Goal: Check status: Check status

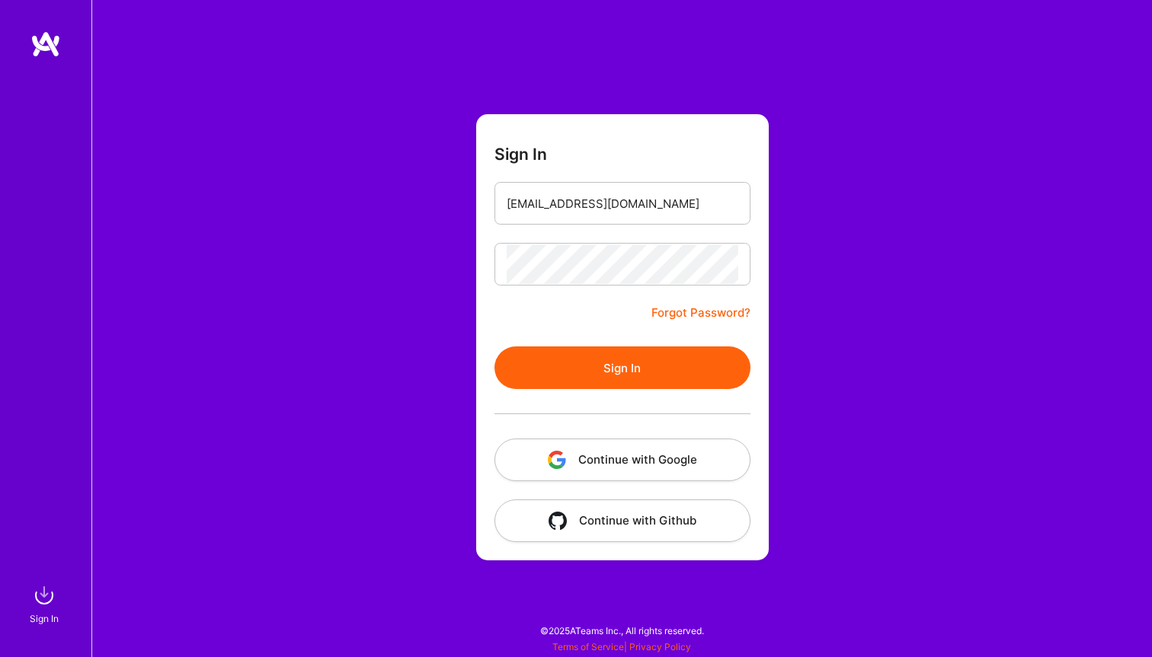
click at [594, 357] on button "Sign In" at bounding box center [622, 368] width 256 height 43
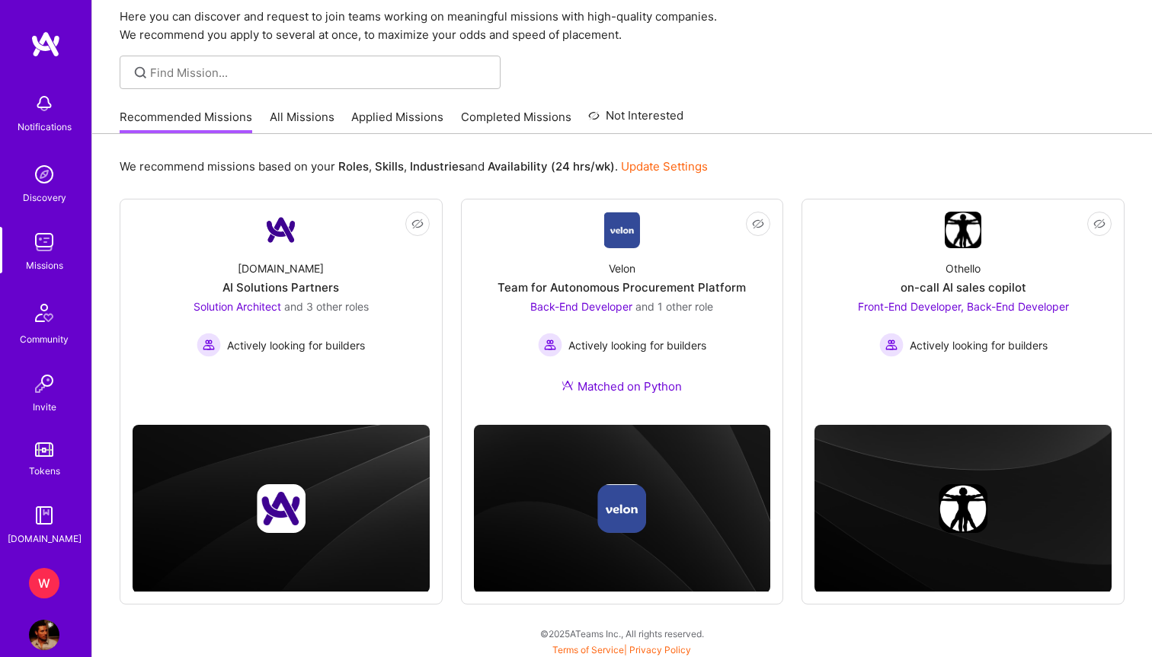
scroll to position [60, 0]
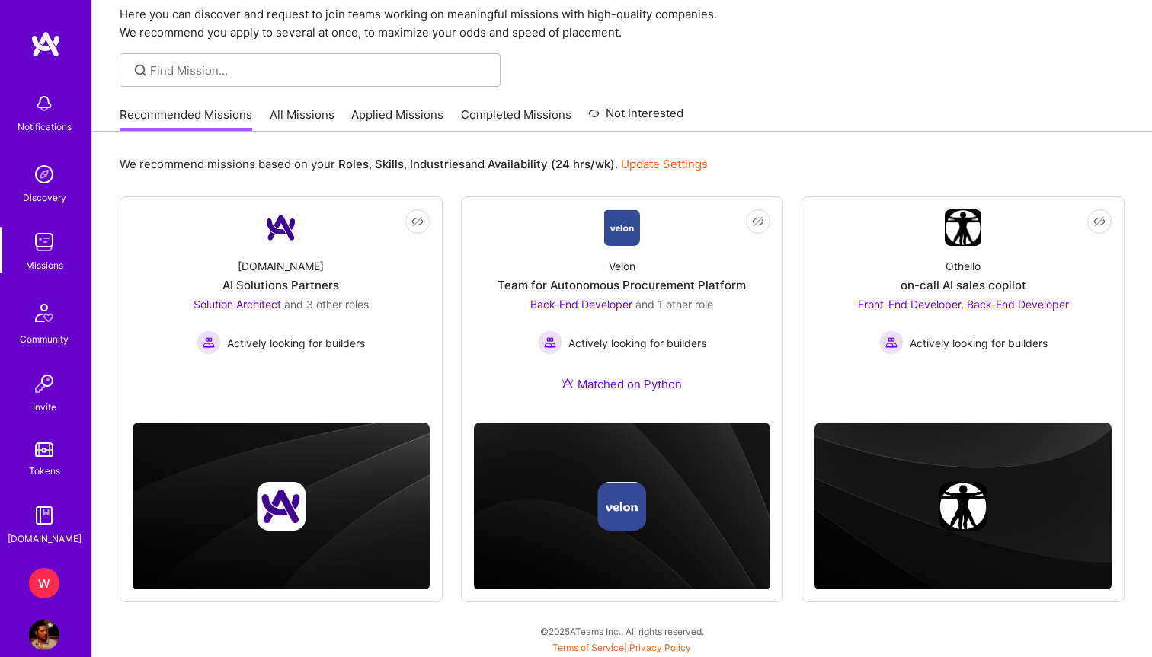
click at [54, 586] on div "W" at bounding box center [44, 583] width 30 height 30
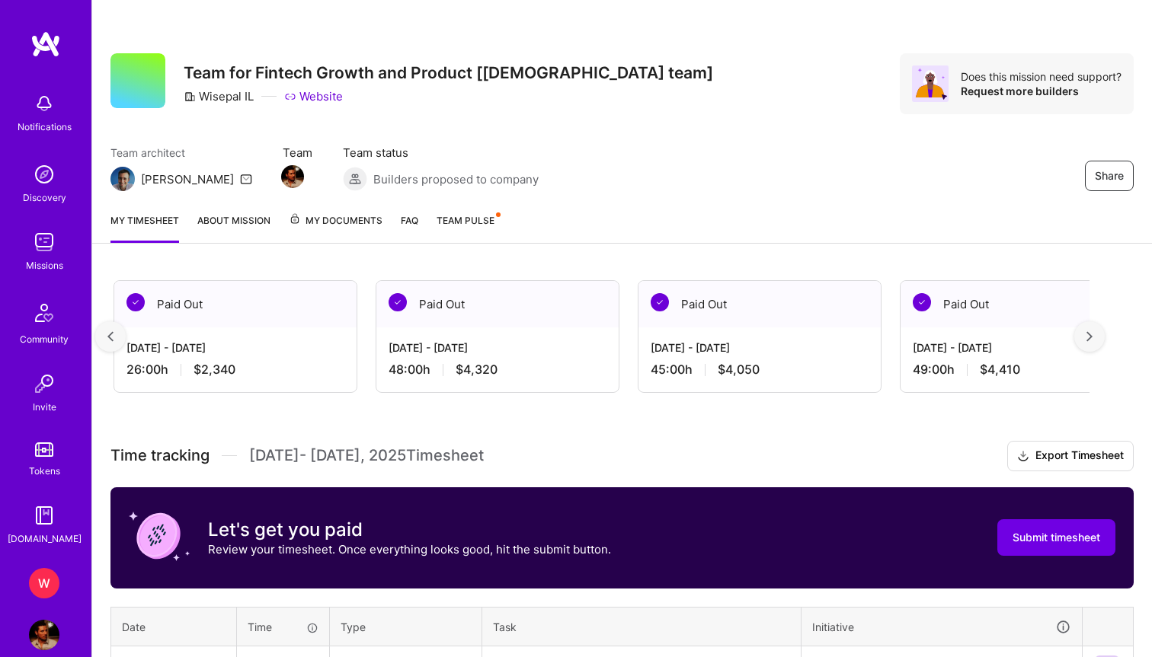
scroll to position [0, 1099]
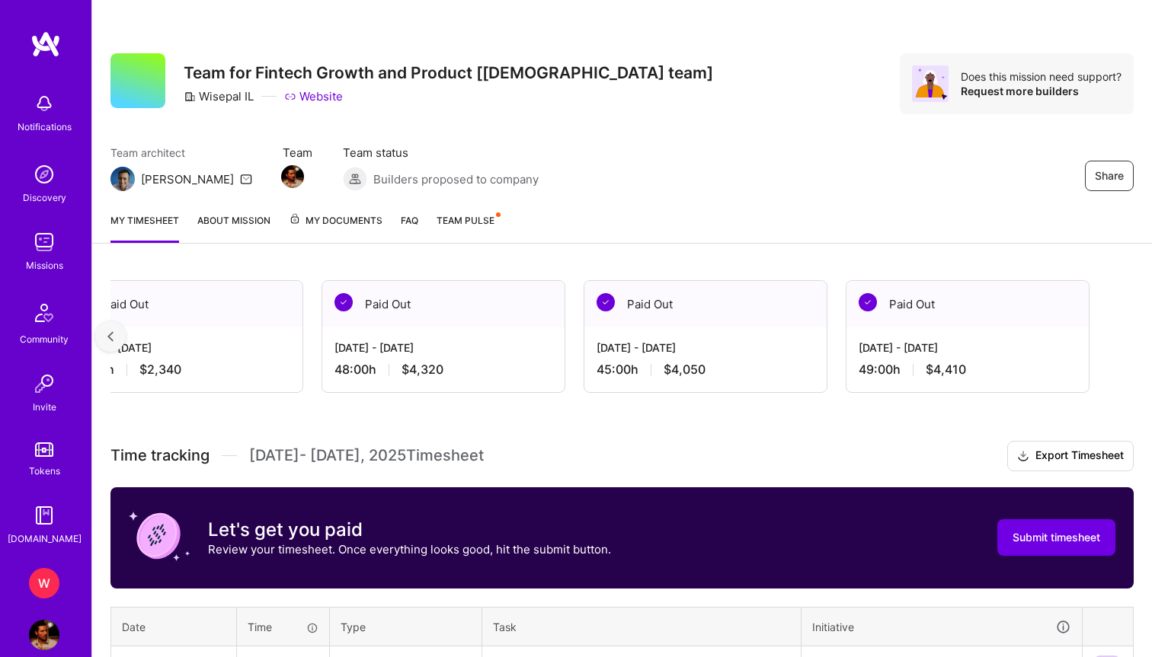
click at [315, 209] on div "My timesheet About Mission My Documents FAQ Team Pulse" at bounding box center [622, 221] width 1060 height 43
click at [315, 213] on span "My Documents" at bounding box center [336, 221] width 94 height 17
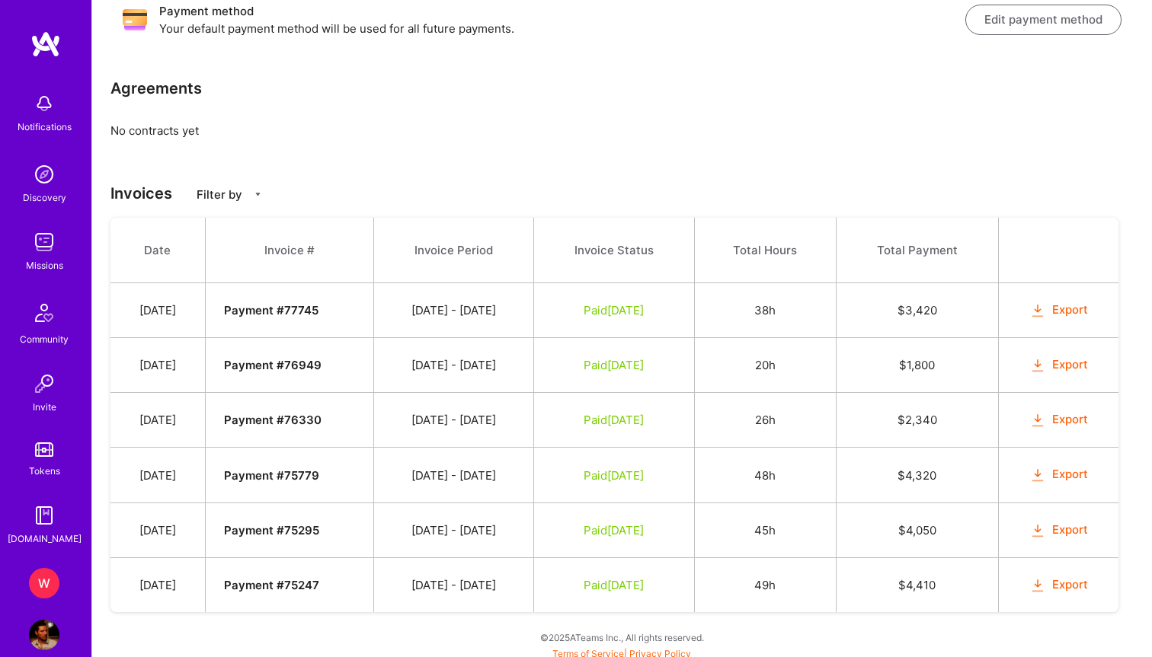
scroll to position [298, 0]
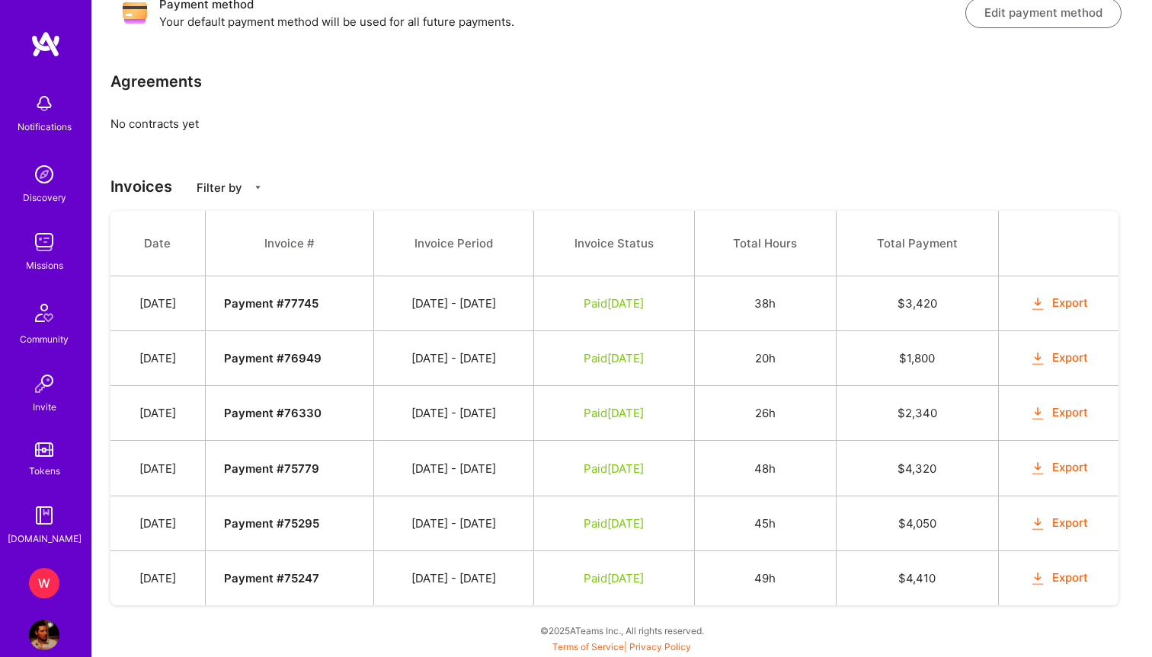
drag, startPoint x: 422, startPoint y: 521, endPoint x: 534, endPoint y: 520, distance: 112.0
click at [533, 520] on td "[DATE] - [DATE]" at bounding box center [453, 523] width 160 height 55
copy td "[DATE] - [DATE]"
click at [513, 585] on td "[DATE] - [DATE]" at bounding box center [453, 578] width 160 height 55
drag, startPoint x: 513, startPoint y: 585, endPoint x: 329, endPoint y: 277, distance: 358.7
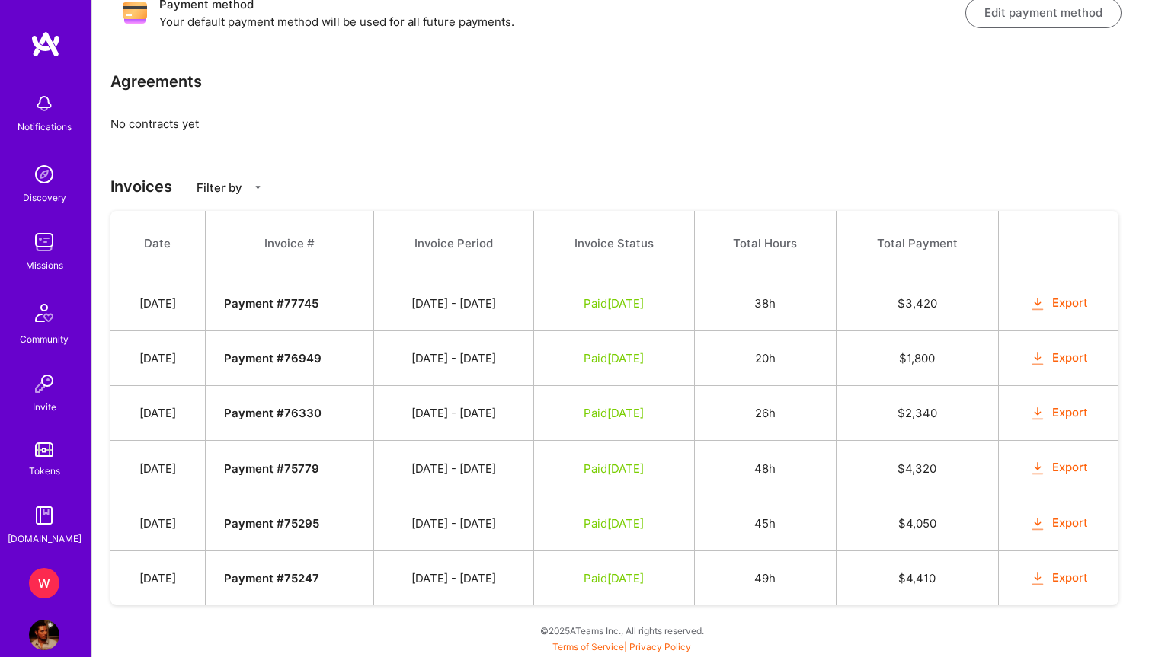
click at [329, 277] on tbody "Date Invoice # Invoice Period Invoice Status Total Hours Total Payment [DATE] P…" at bounding box center [614, 408] width 1008 height 395
click at [158, 158] on div "Payment method Your default payment method will be used for all future payments…" at bounding box center [622, 311] width 1060 height 692
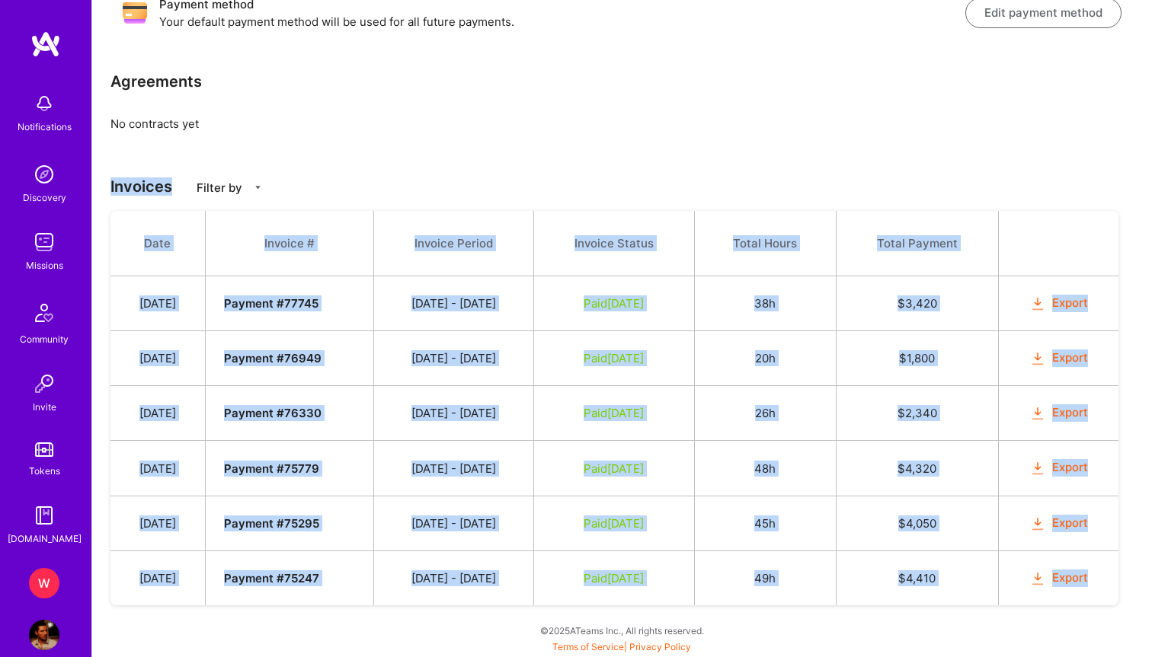
drag, startPoint x: 158, startPoint y: 158, endPoint x: 647, endPoint y: 609, distance: 665.2
click at [647, 609] on div "Payment method Your default payment method will be used for all future payments…" at bounding box center [622, 311] width 1060 height 692
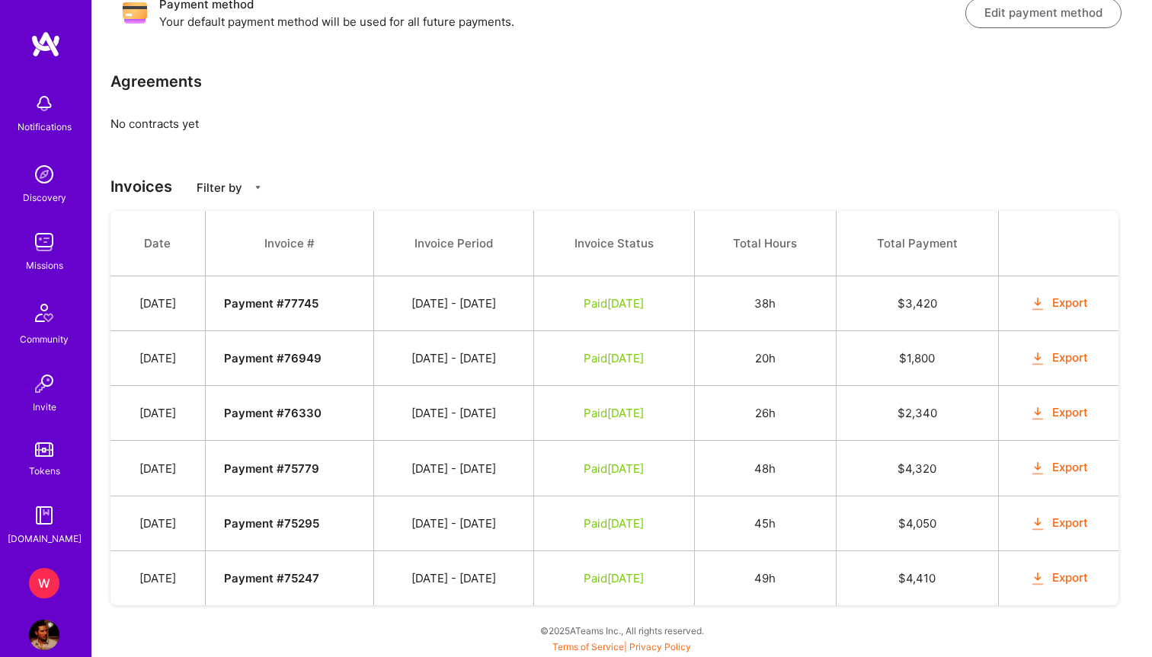
click at [939, 629] on div "Payment method Your default payment method will be used for all future payments…" at bounding box center [622, 311] width 1060 height 692
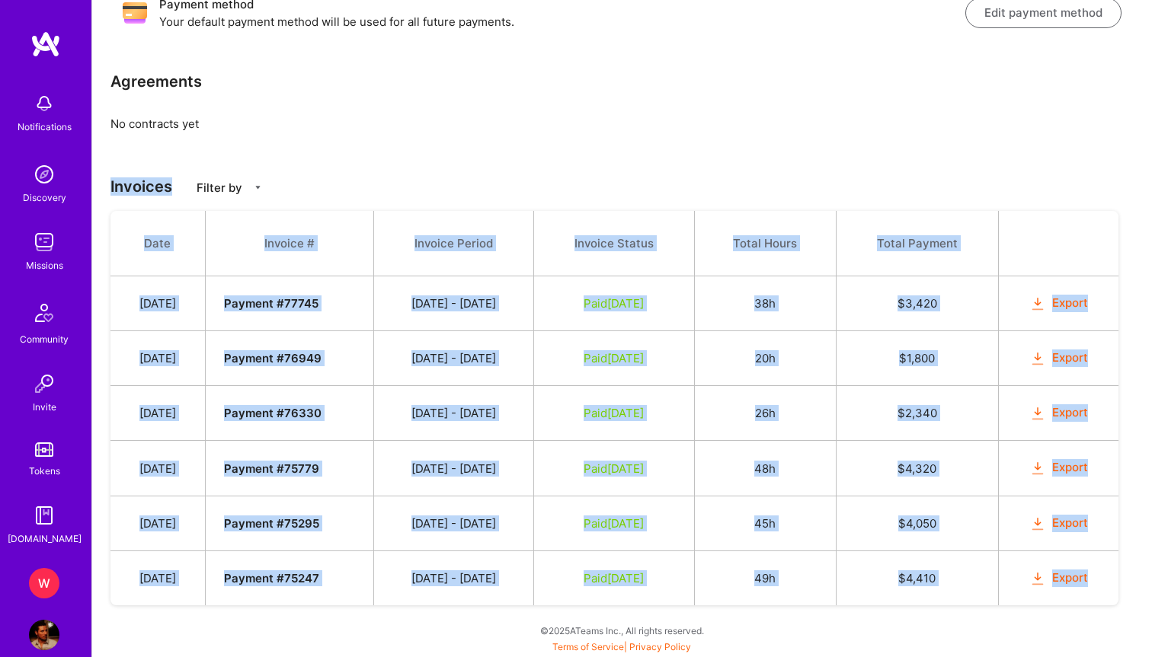
drag, startPoint x: 939, startPoint y: 629, endPoint x: 178, endPoint y: 133, distance: 908.3
click at [178, 133] on div "Payment method Your default payment method will be used for all future payments…" at bounding box center [622, 311] width 1060 height 692
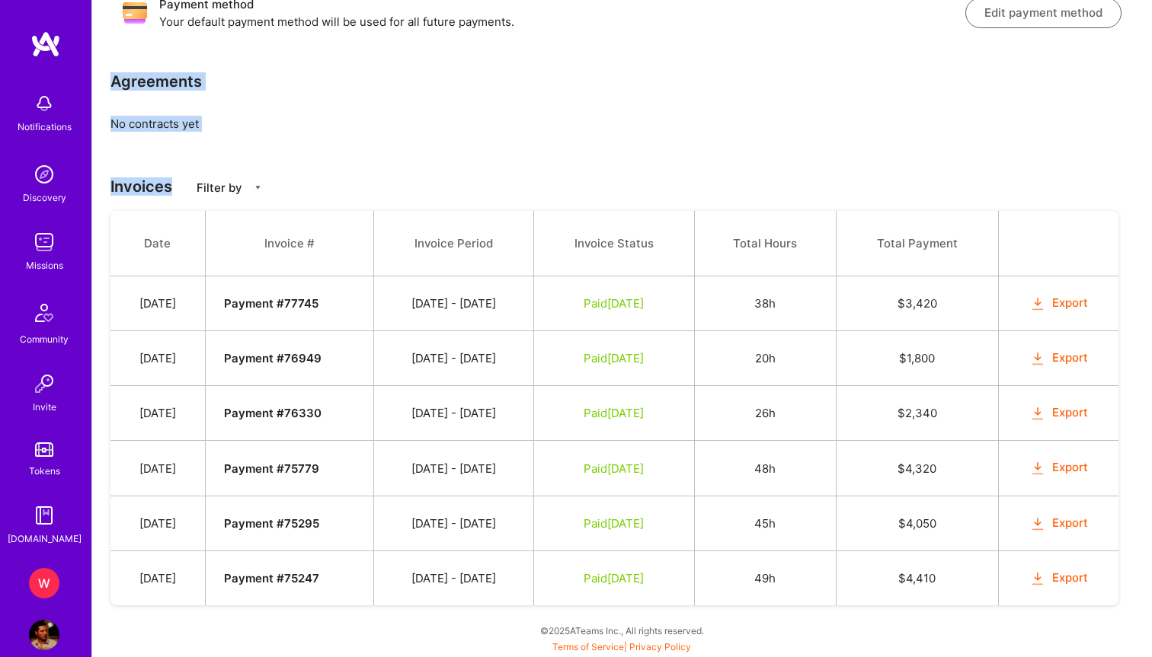
drag, startPoint x: 114, startPoint y: 78, endPoint x: 894, endPoint y: 617, distance: 947.9
click at [894, 617] on div "Payment method Your default payment method will be used for all future payments…" at bounding box center [622, 311] width 1060 height 692
drag, startPoint x: 427, startPoint y: 523, endPoint x: 608, endPoint y: 523, distance: 181.3
click at [608, 523] on tr "[DATE] Payment # 75295 [DATE] - [DATE] Paid [DATE] 45h $ 4,050 Export" at bounding box center [614, 523] width 1008 height 55
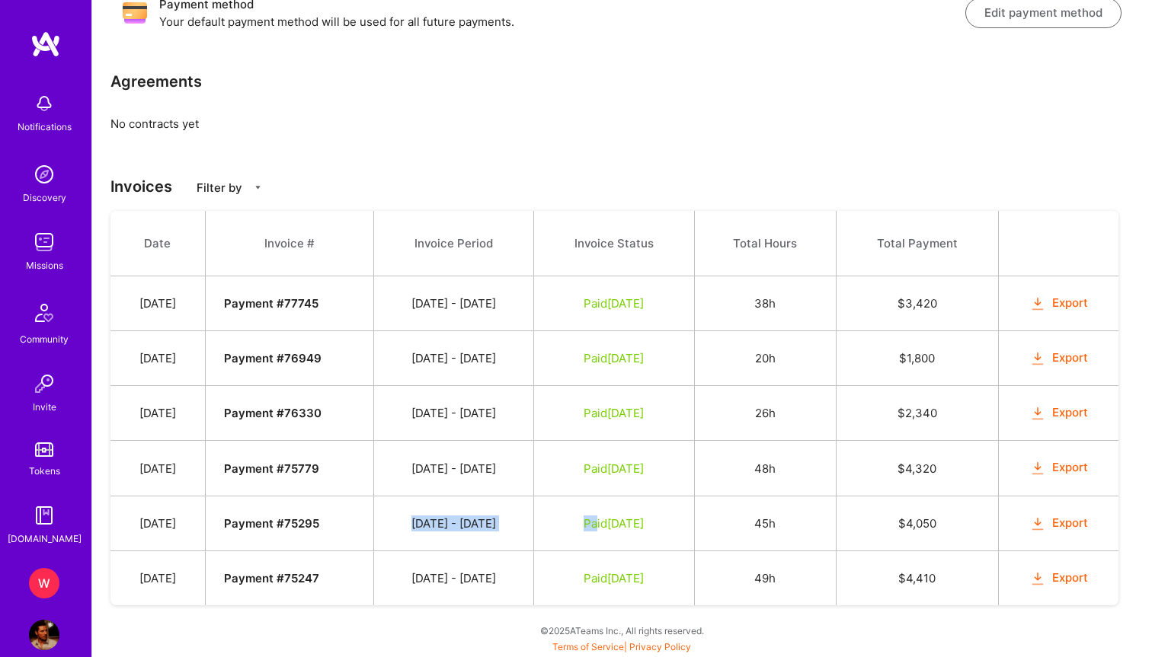
click at [533, 521] on td "[DATE] - [DATE]" at bounding box center [453, 523] width 160 height 55
click at [527, 520] on td "[DATE] - [DATE]" at bounding box center [453, 523] width 160 height 55
drag, startPoint x: 527, startPoint y: 520, endPoint x: 418, endPoint y: 520, distance: 108.9
click at [418, 520] on td "[DATE] - [DATE]" at bounding box center [453, 523] width 160 height 55
copy td "[DATE] - [DATE]"
